Goal: Task Accomplishment & Management: Use online tool/utility

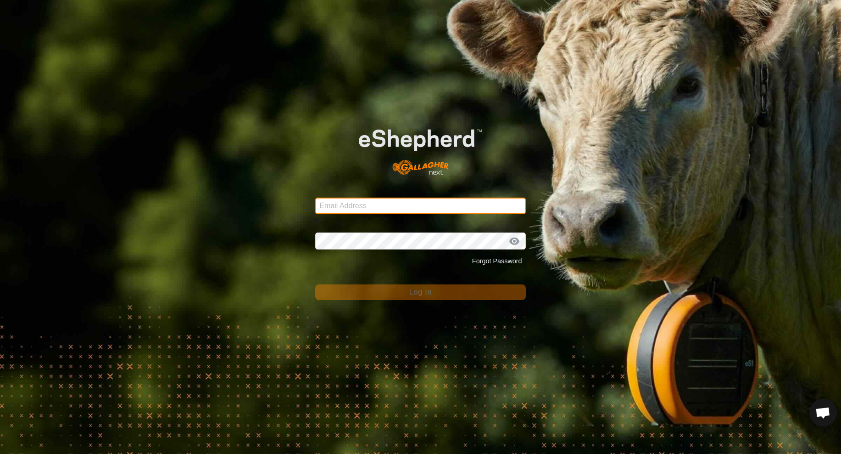
type input "[EMAIL_ADDRESS][PERSON_NAME][DOMAIN_NAME]"
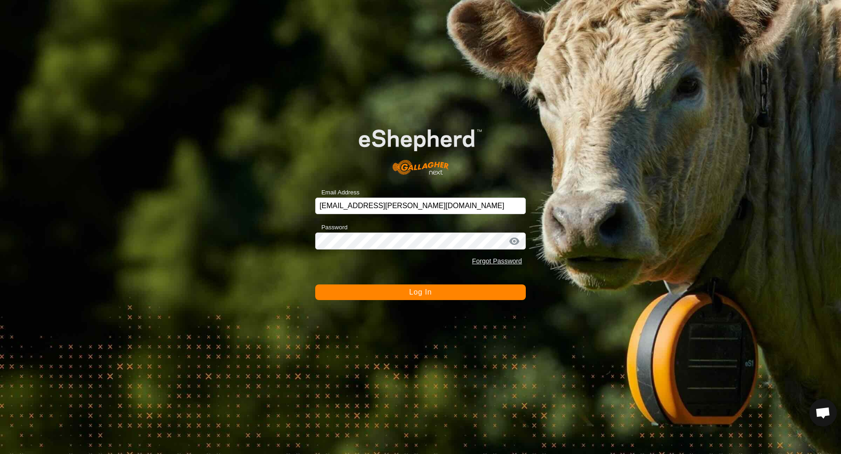
drag, startPoint x: 473, startPoint y: 284, endPoint x: 465, endPoint y: 291, distance: 10.7
click at [472, 285] on button "Log In" at bounding box center [420, 292] width 210 height 16
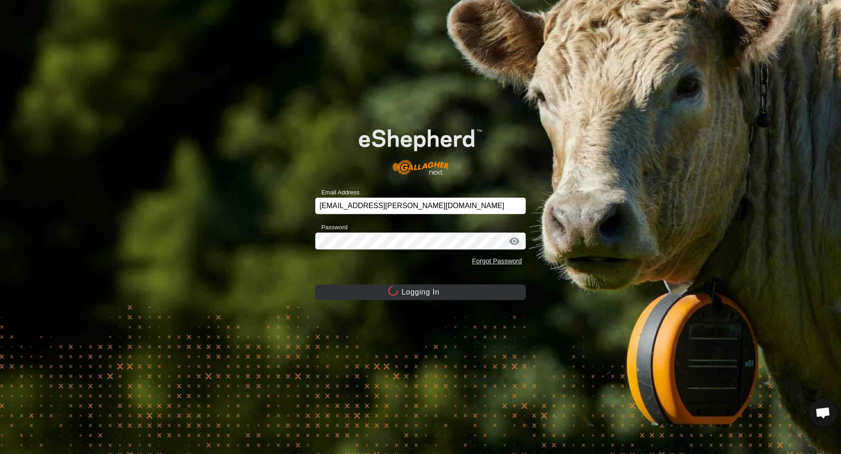
click at [460, 295] on button "Logging In" at bounding box center [420, 292] width 210 height 16
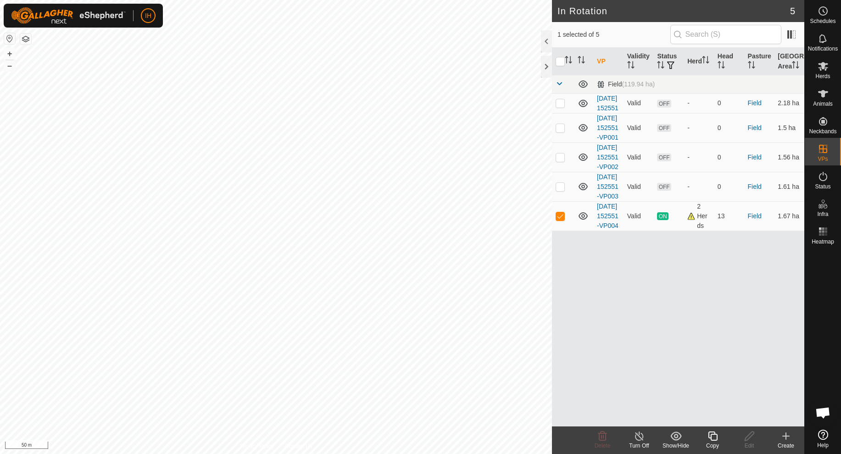
click at [714, 437] on icon at bounding box center [712, 435] width 11 height 11
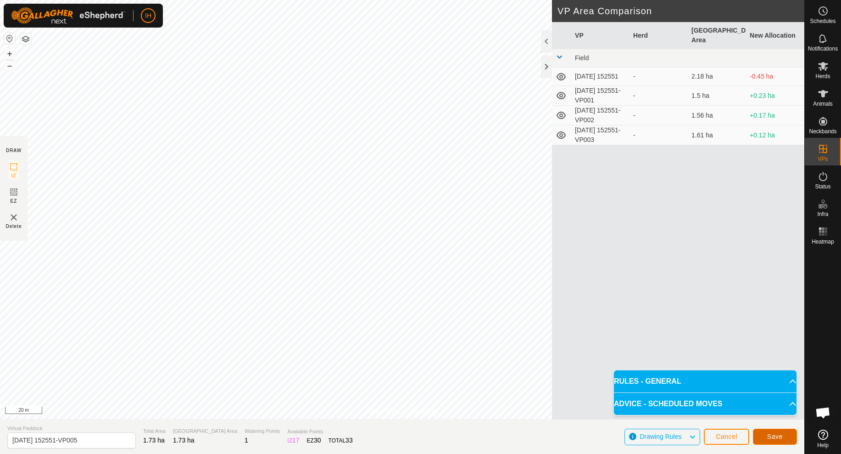
click at [777, 439] on span "Save" at bounding box center [776, 435] width 16 height 7
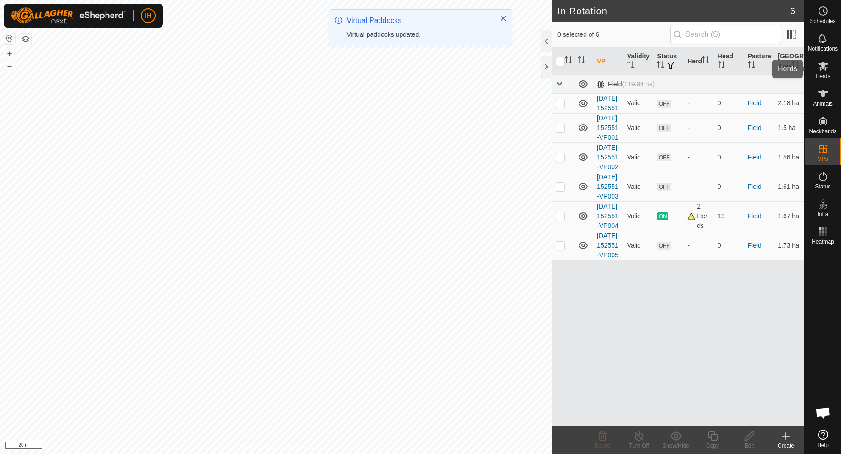
click at [826, 66] on icon at bounding box center [823, 66] width 11 height 11
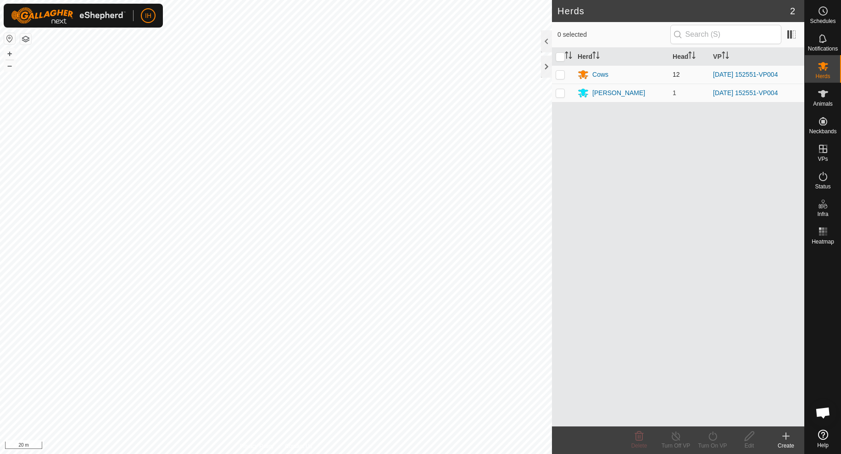
click at [562, 76] on p-checkbox at bounding box center [560, 74] width 9 height 7
checkbox input "true"
click at [560, 91] on p-checkbox at bounding box center [560, 92] width 9 height 7
checkbox input "true"
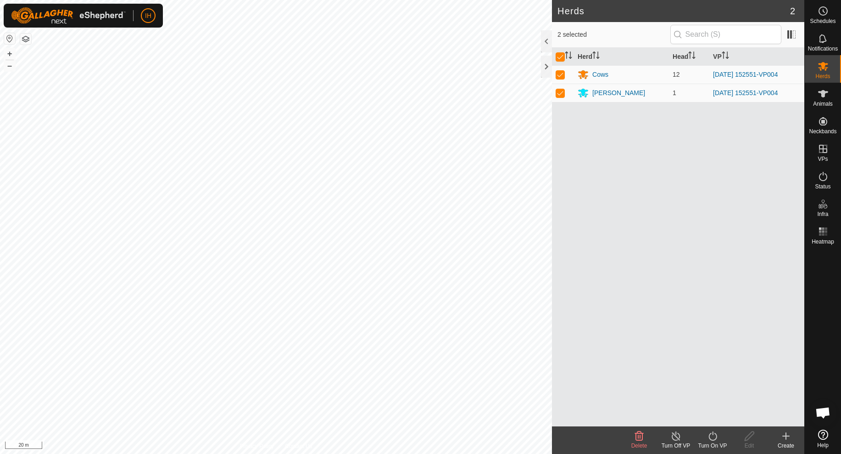
click at [712, 440] on icon at bounding box center [712, 435] width 11 height 11
click at [714, 418] on link "Now" at bounding box center [740, 415] width 91 height 18
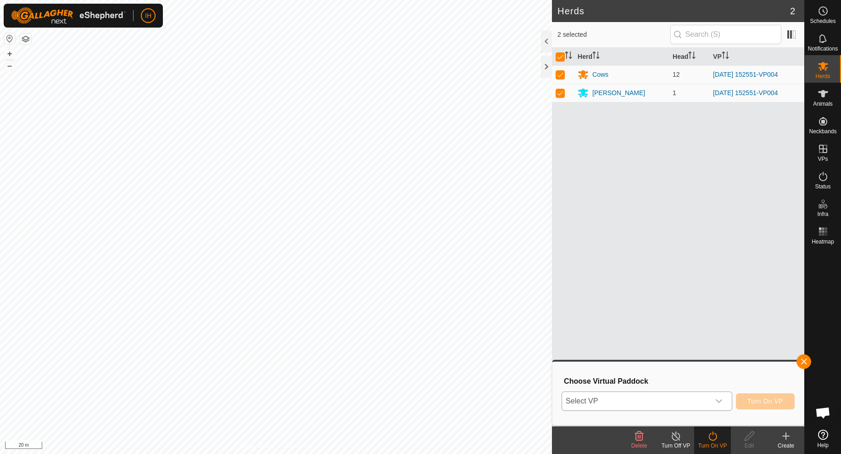
click at [698, 405] on span "Select VP" at bounding box center [636, 401] width 148 height 18
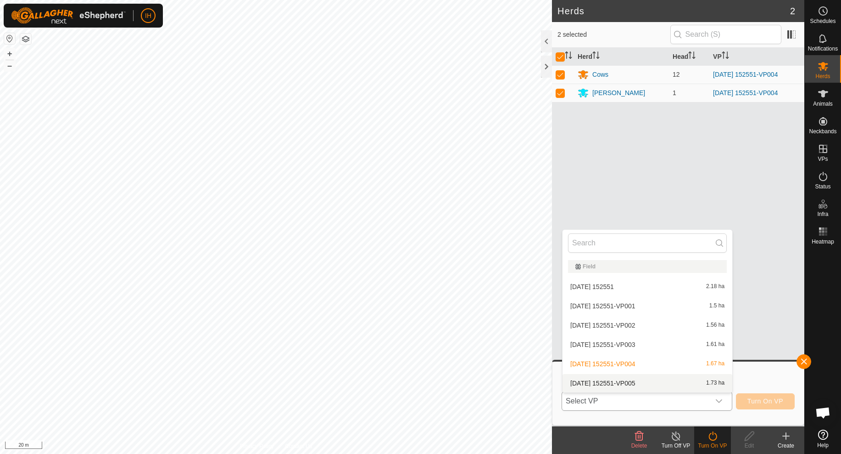
click at [645, 387] on li "2025-09-05 152551-VP005 1.73 ha" at bounding box center [648, 383] width 170 height 18
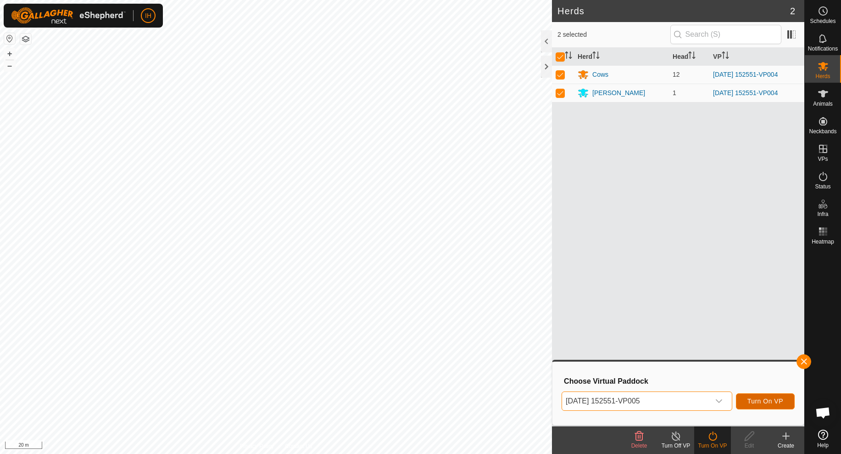
click at [758, 399] on span "Turn On VP" at bounding box center [766, 400] width 36 height 7
